Goal: Task Accomplishment & Management: Manage account settings

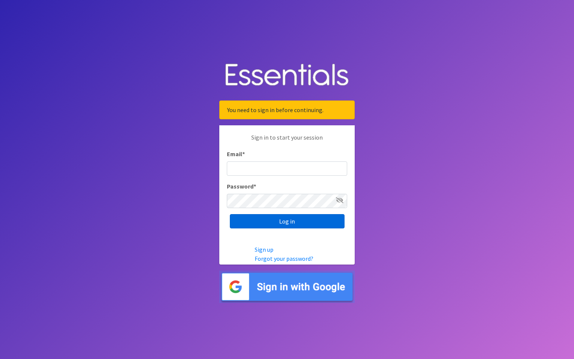
type input "maury.parrish@gmail.com"
click at [286, 223] on input "Log in" at bounding box center [287, 221] width 115 height 14
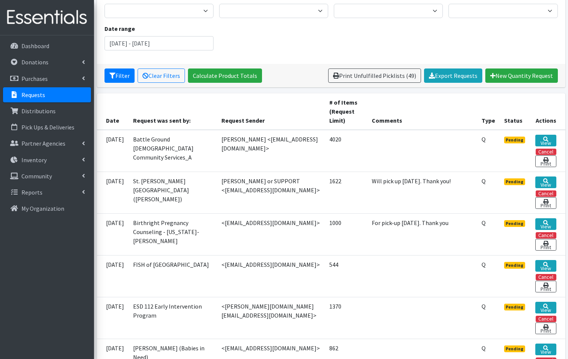
scroll to position [150, 0]
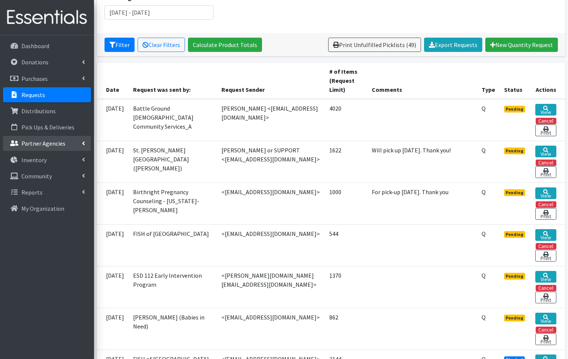
click at [32, 144] on p "Partner Agencies" at bounding box center [43, 144] width 44 height 8
click at [14, 158] on icon at bounding box center [14, 159] width 10 height 7
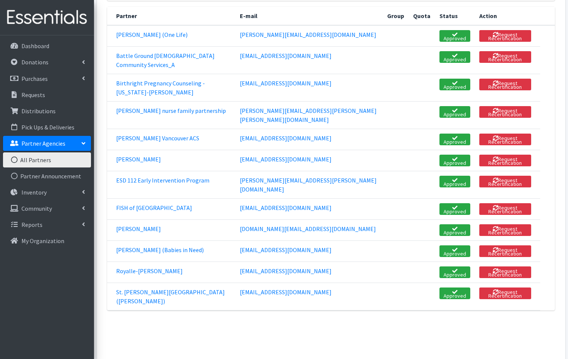
scroll to position [154, 0]
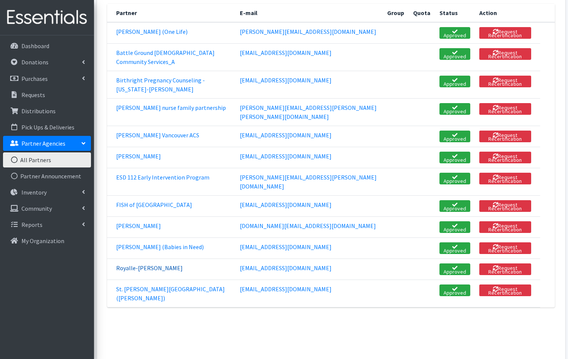
click at [149, 264] on link "Royalle-[PERSON_NAME]" at bounding box center [149, 268] width 67 height 8
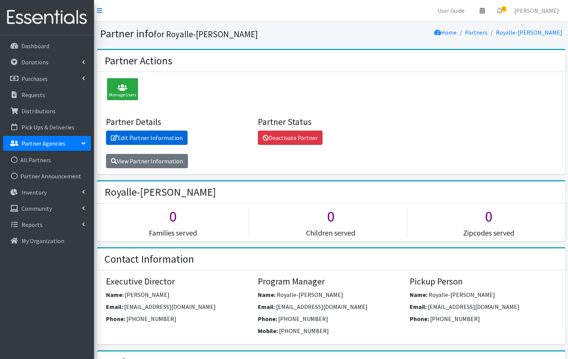
click at [142, 134] on link "Edit Partner Information" at bounding box center [147, 138] width 82 height 14
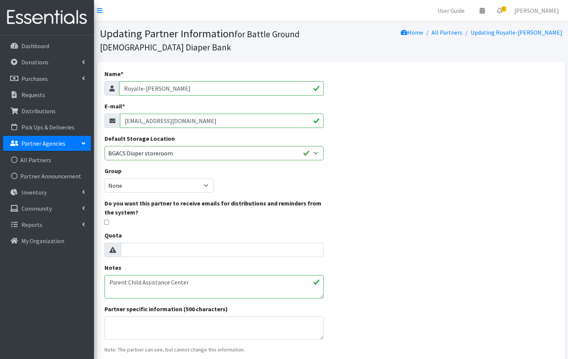
click at [179, 88] on input "Royalle-[PERSON_NAME]" at bounding box center [221, 88] width 205 height 14
type input "R"
type input "Sea Mar Community Health"
drag, startPoint x: 217, startPoint y: 121, endPoint x: 124, endPoint y: 132, distance: 93.5
click at [124, 132] on div "Name * Sea Mar Community Health E-mail * royalleashleyasprec@seamarchc.org Defa…" at bounding box center [214, 244] width 234 height 365
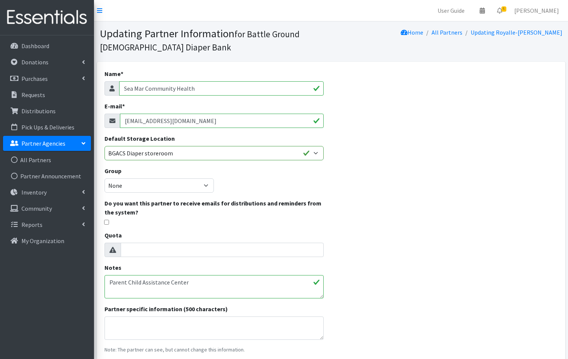
type input "julieperry@seamarchc.org"
click at [315, 152] on select "BGACS Diaper storeroom" at bounding box center [214, 153] width 219 height 14
click at [233, 152] on select "BGACS Diaper storeroom" at bounding box center [214, 153] width 219 height 14
click at [108, 222] on input "checkbox" at bounding box center [106, 222] width 5 height 5
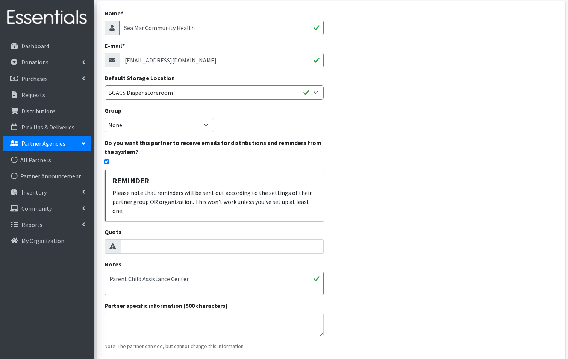
scroll to position [75, 0]
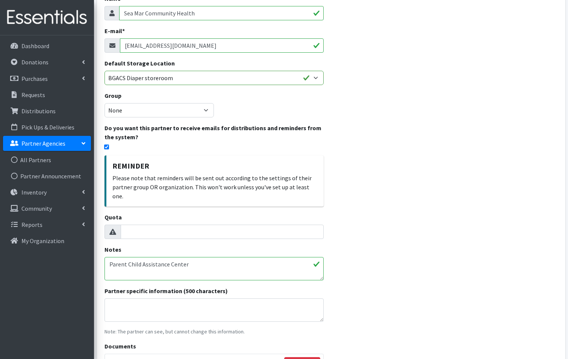
click at [253, 154] on div "Do you want this partner to receive emails for distributions and reminders from…" at bounding box center [214, 164] width 219 height 83
click at [106, 145] on input "checkbox" at bounding box center [106, 146] width 5 height 5
checkbox input "false"
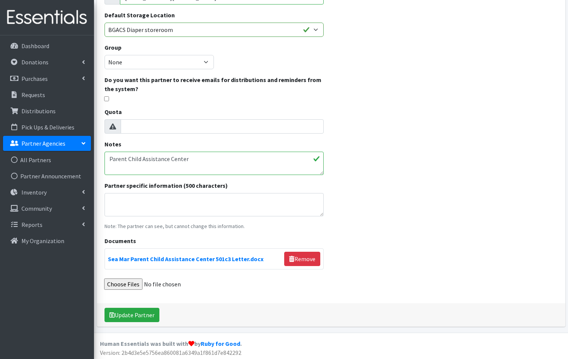
scroll to position [125, 0]
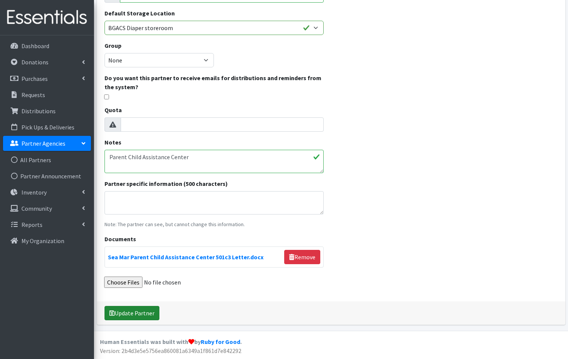
click at [127, 314] on button "Update Partner" at bounding box center [132, 313] width 55 height 14
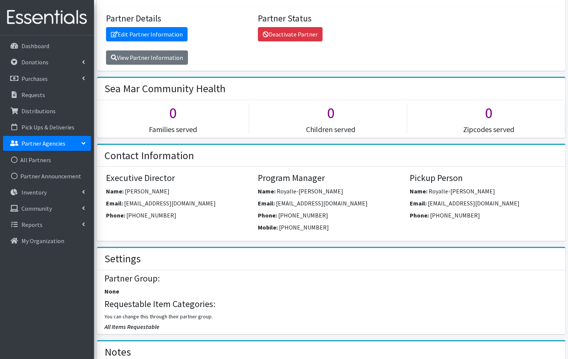
scroll to position [150, 0]
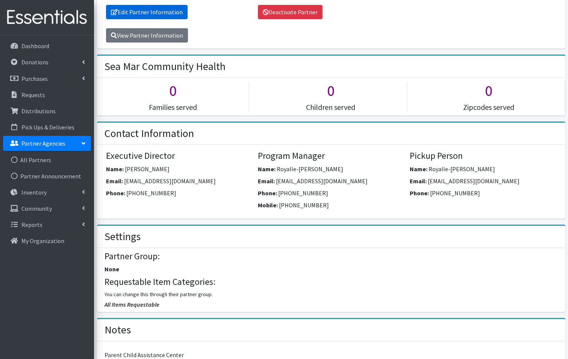
click at [145, 12] on link "Edit Partner Information" at bounding box center [147, 12] width 82 height 14
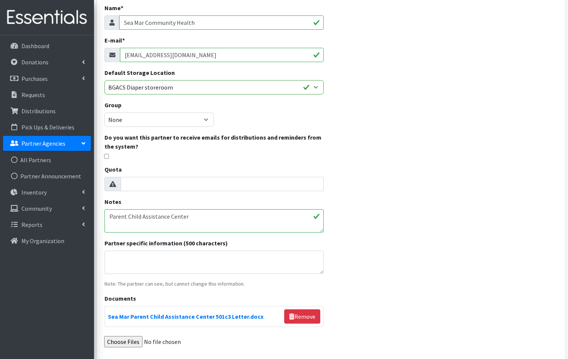
scroll to position [125, 0]
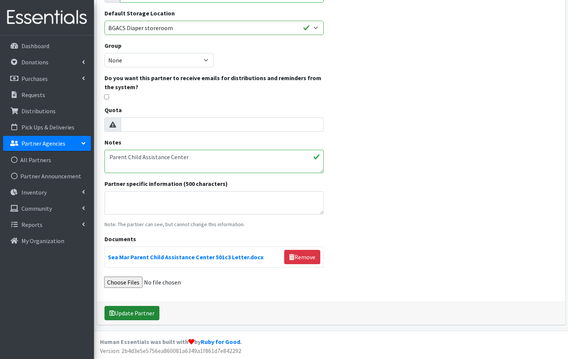
click at [131, 308] on button "Update Partner" at bounding box center [132, 313] width 55 height 14
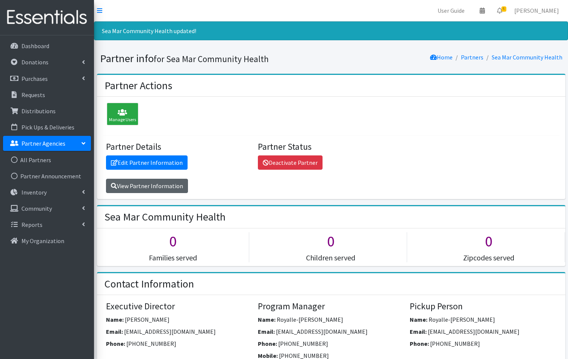
click at [137, 188] on link "View Partner Information" at bounding box center [147, 186] width 82 height 14
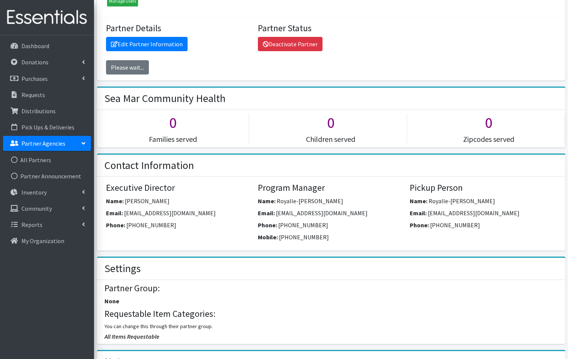
scroll to position [119, 0]
click at [135, 41] on link "Edit Partner Information" at bounding box center [147, 43] width 82 height 14
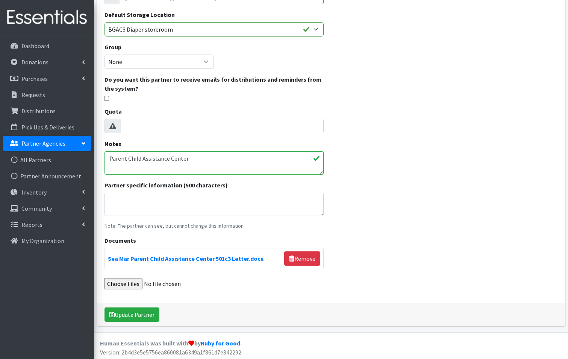
scroll to position [125, 0]
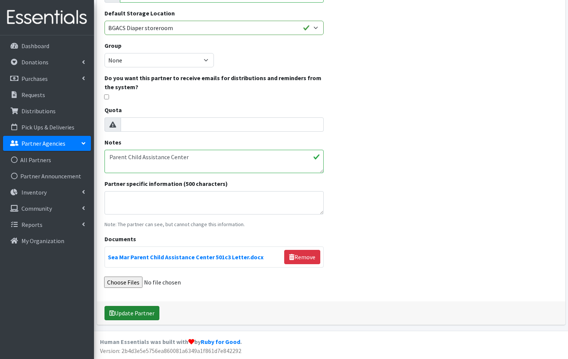
click at [131, 312] on button "Update Partner" at bounding box center [132, 313] width 55 height 14
